Goal: Task Accomplishment & Management: Manage account settings

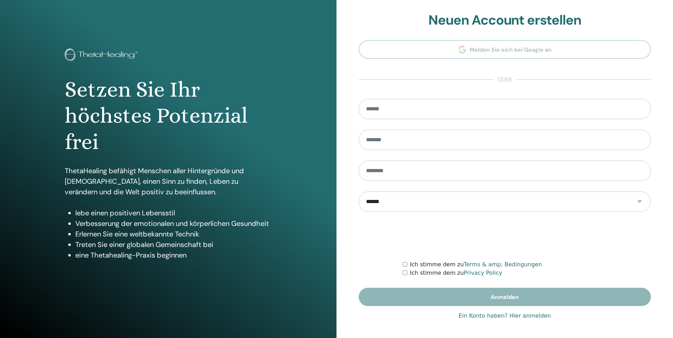
type input "**********"
click at [492, 319] on link "Ein Konto haben? Hier anmelden" at bounding box center [504, 316] width 92 height 8
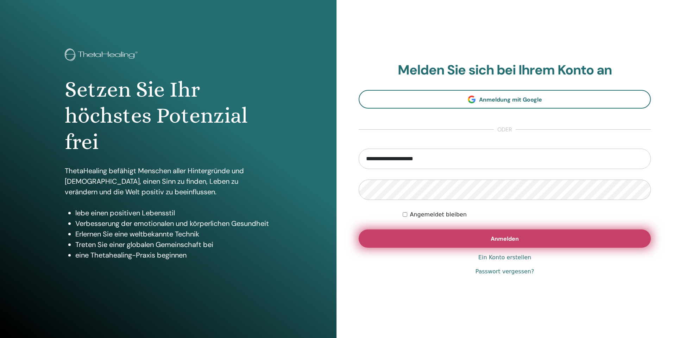
click at [449, 242] on button "Anmelden" at bounding box center [505, 239] width 292 height 18
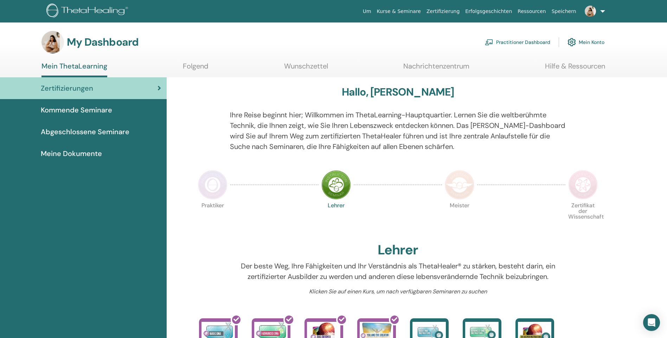
click at [515, 44] on link "Practitioner Dashboard" at bounding box center [517, 41] width 65 height 15
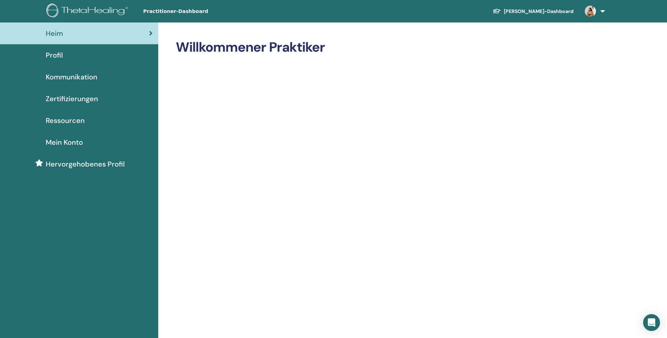
click at [546, 13] on font "Schüler-Dashboard" at bounding box center [539, 11] width 70 height 6
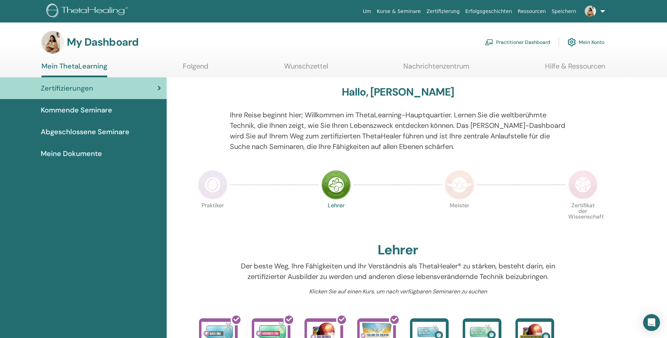
click at [190, 64] on link "Folgend" at bounding box center [196, 69] width 26 height 14
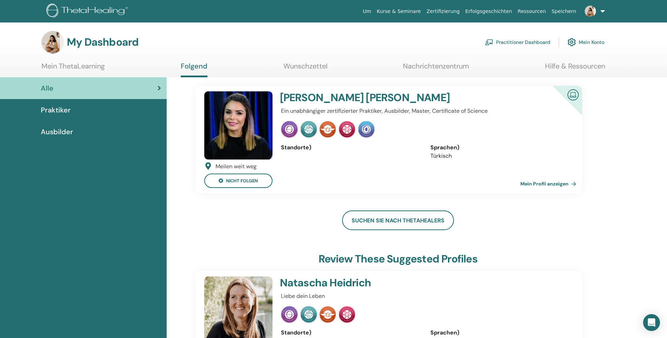
click at [68, 110] on span "Praktiker" at bounding box center [56, 110] width 30 height 11
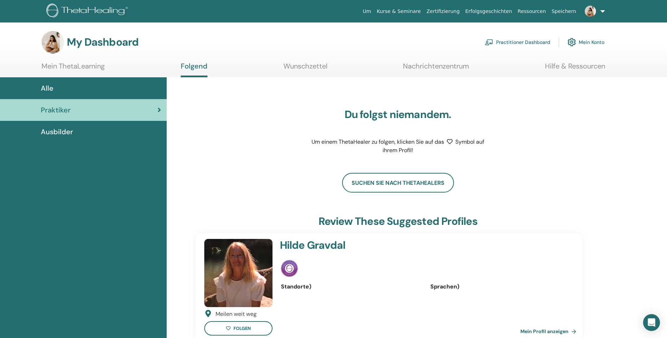
click at [61, 134] on span "Ausbilder" at bounding box center [57, 132] width 32 height 11
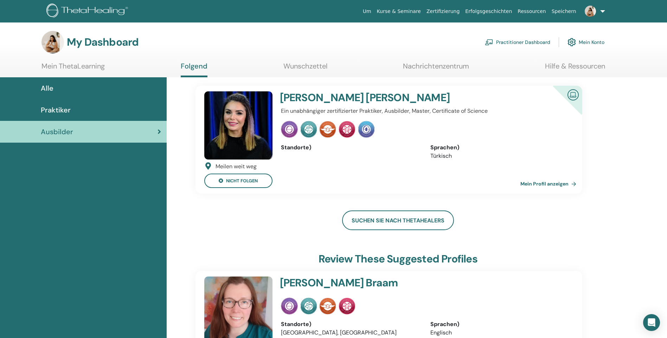
click at [492, 13] on link "Erfolgsgeschichten" at bounding box center [489, 11] width 52 height 13
click at [539, 12] on link "Ressourcen" at bounding box center [532, 11] width 34 height 13
click at [49, 89] on span "Alle" at bounding box center [47, 88] width 13 height 11
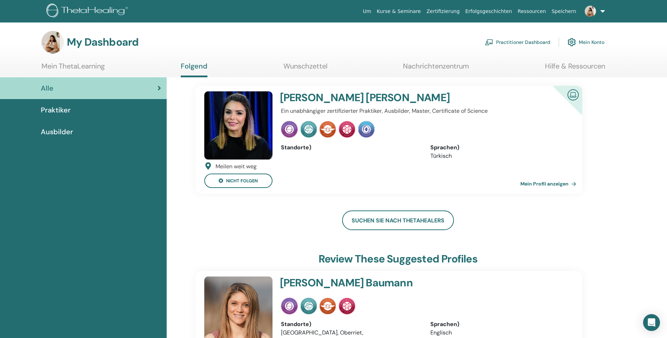
click at [306, 65] on link "Wunschzettel" at bounding box center [306, 69] width 44 height 14
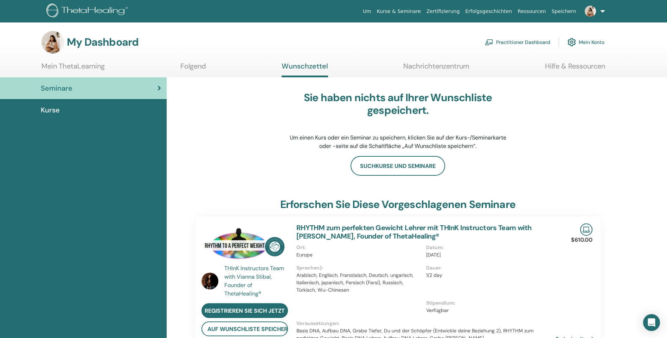
click at [450, 66] on link "Nachrichtenzentrum" at bounding box center [437, 69] width 66 height 14
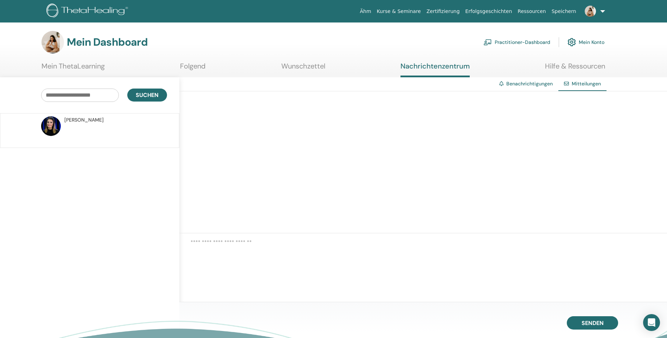
click at [300, 66] on link "Wunschzettel" at bounding box center [303, 69] width 44 height 14
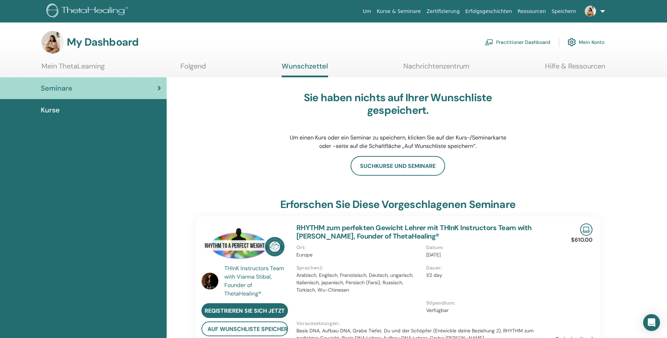
click at [453, 11] on link "Zertifizierung" at bounding box center [443, 11] width 39 height 13
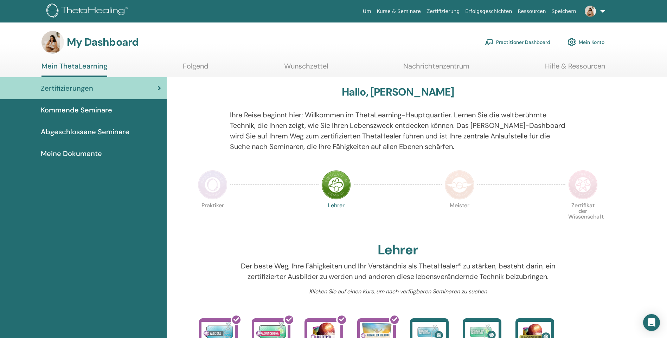
click at [83, 154] on span "Meine Dokumente" at bounding box center [71, 153] width 61 height 11
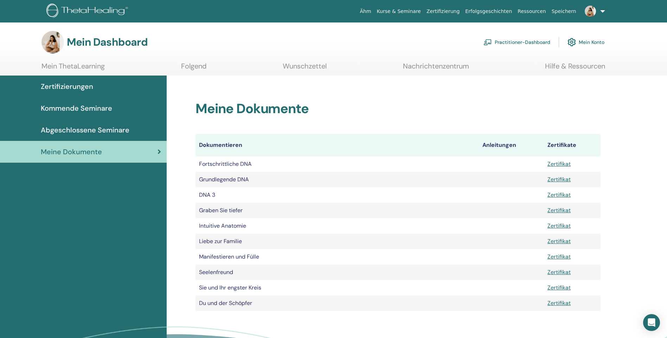
click at [56, 42] on img at bounding box center [53, 42] width 23 height 23
click at [100, 8] on img at bounding box center [88, 12] width 84 height 16
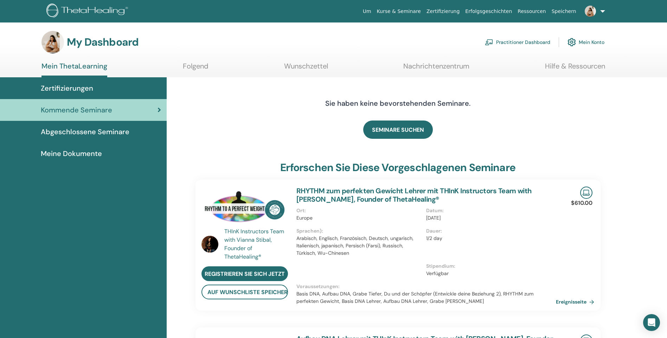
click at [524, 42] on link "Practitioner Dashboard" at bounding box center [517, 41] width 65 height 15
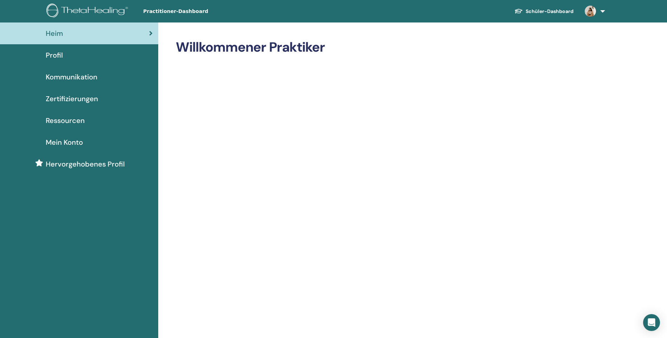
click at [92, 164] on span "Hervorgehobenes Profil" at bounding box center [85, 164] width 79 height 11
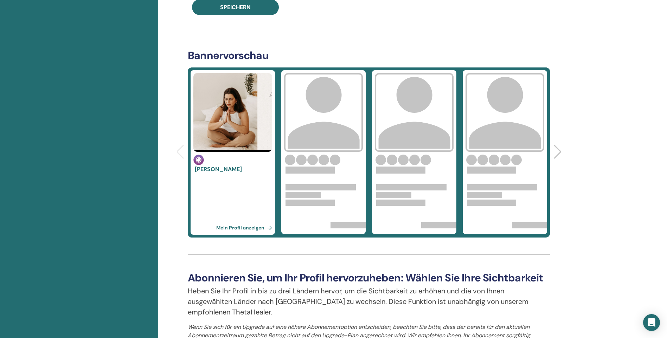
scroll to position [211, 0]
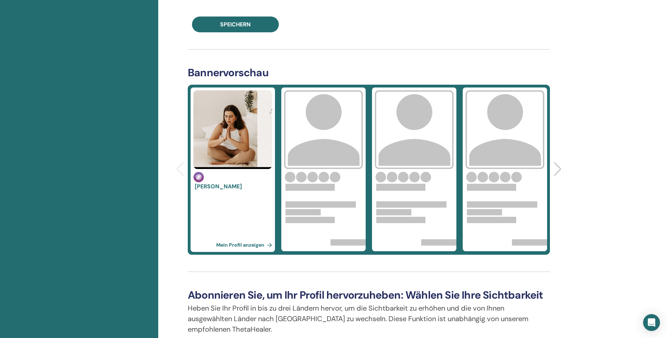
click at [237, 242] on link "Mein Profil anzeigen" at bounding box center [245, 245] width 59 height 14
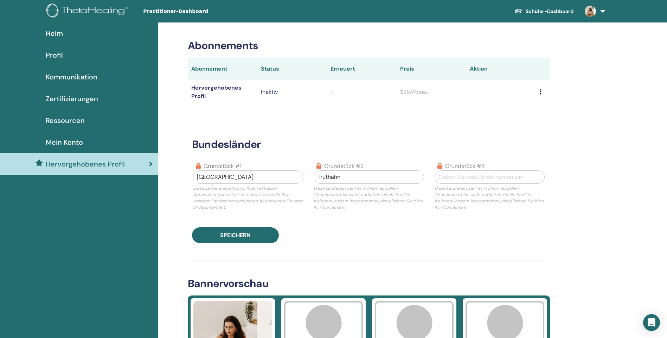
click at [65, 141] on span "Mein Konto" at bounding box center [64, 142] width 37 height 11
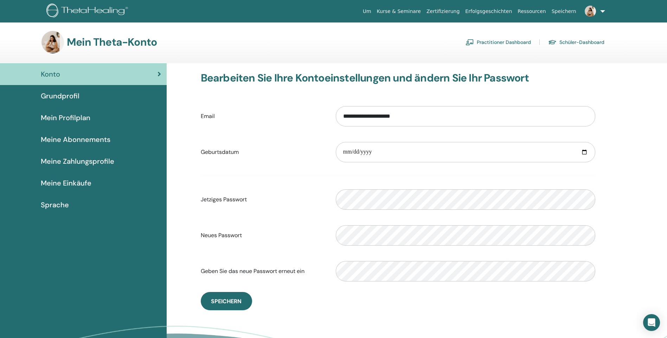
click at [63, 95] on span "Grundprofil" at bounding box center [60, 96] width 39 height 11
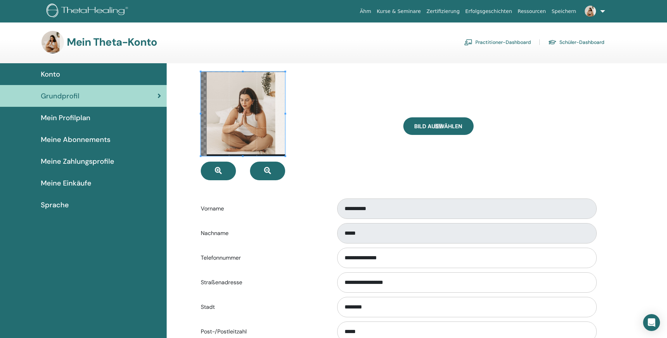
click at [261, 120] on span at bounding box center [243, 114] width 84 height 84
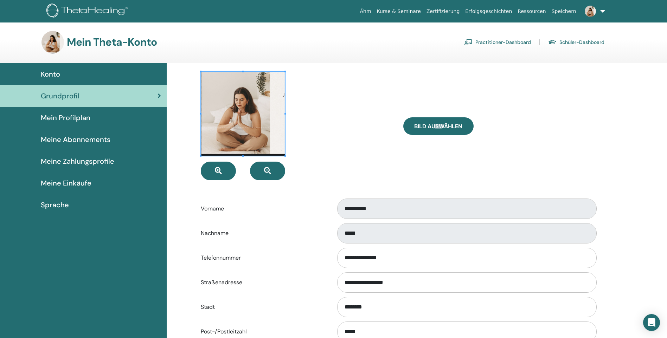
click at [253, 119] on span at bounding box center [243, 114] width 84 height 84
click at [337, 118] on div at bounding box center [297, 126] width 203 height 109
click at [455, 123] on span "Bild auswählen" at bounding box center [438, 126] width 48 height 7
click at [443, 124] on input "Bild auswählen" at bounding box center [438, 126] width 9 height 5
click at [94, 118] on div "Mein Profilplan" at bounding box center [84, 118] width 156 height 11
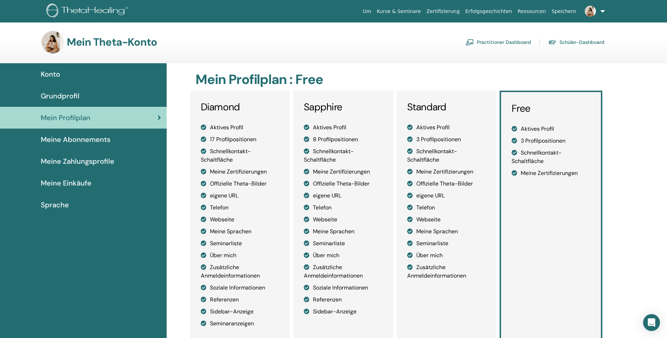
click at [534, 12] on link "Ressourcen" at bounding box center [532, 11] width 34 height 13
